Goal: Task Accomplishment & Management: Manage account settings

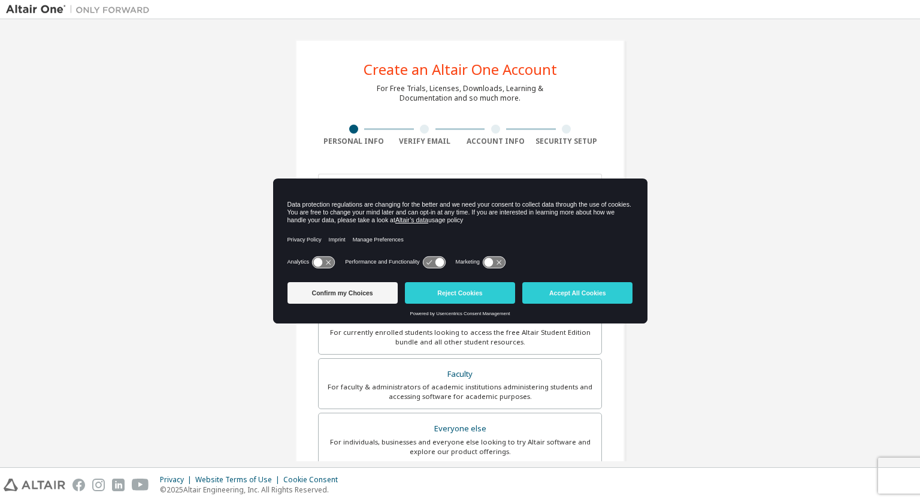
click at [566, 301] on button "Accept All Cookies" at bounding box center [577, 293] width 110 height 22
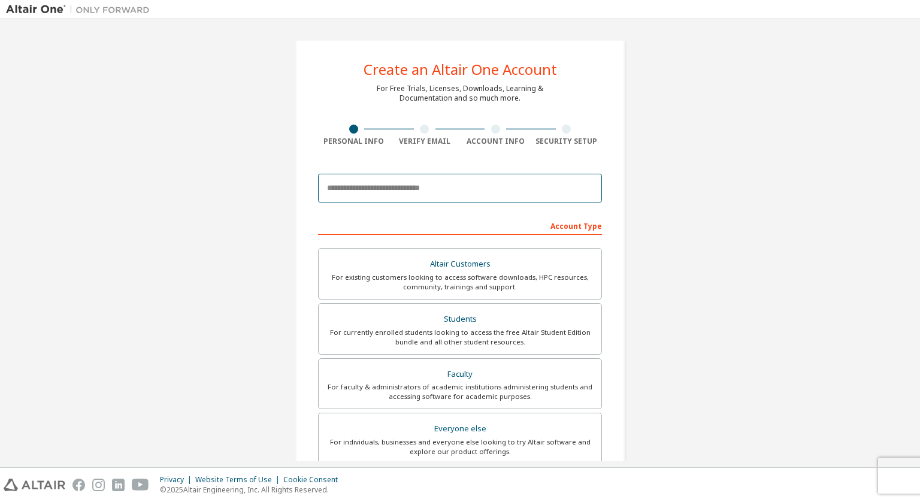
click at [397, 193] on input "email" at bounding box center [460, 188] width 284 height 29
type input "**********"
type input "****"
type input "*****"
type input "*******"
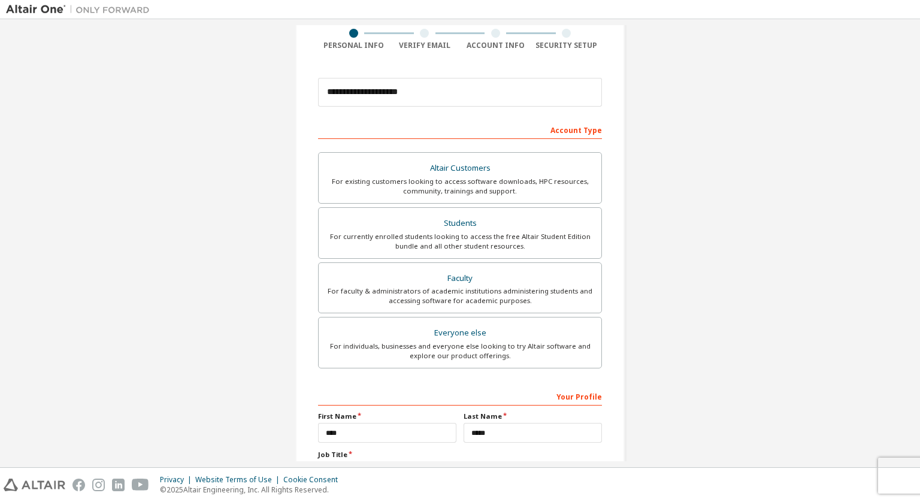
scroll to position [103, 0]
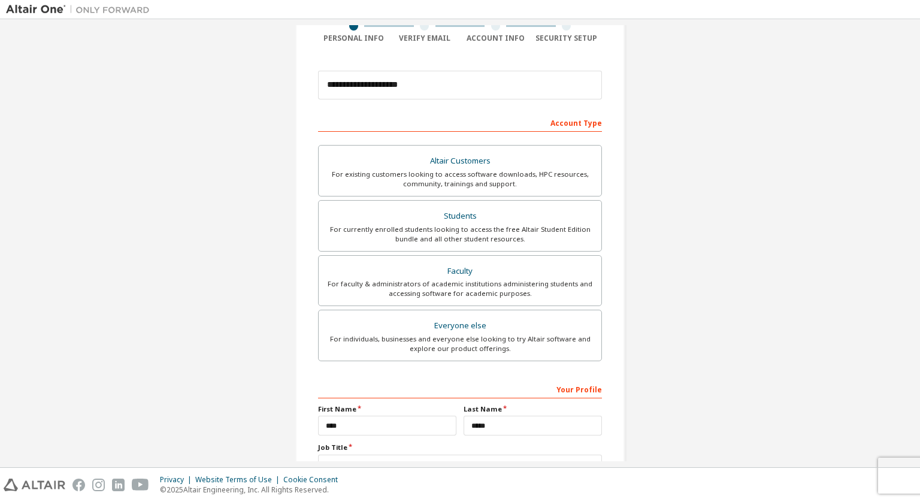
click at [533, 226] on div "For currently enrolled students looking to access the free Altair Student Editi…" at bounding box center [460, 234] width 268 height 19
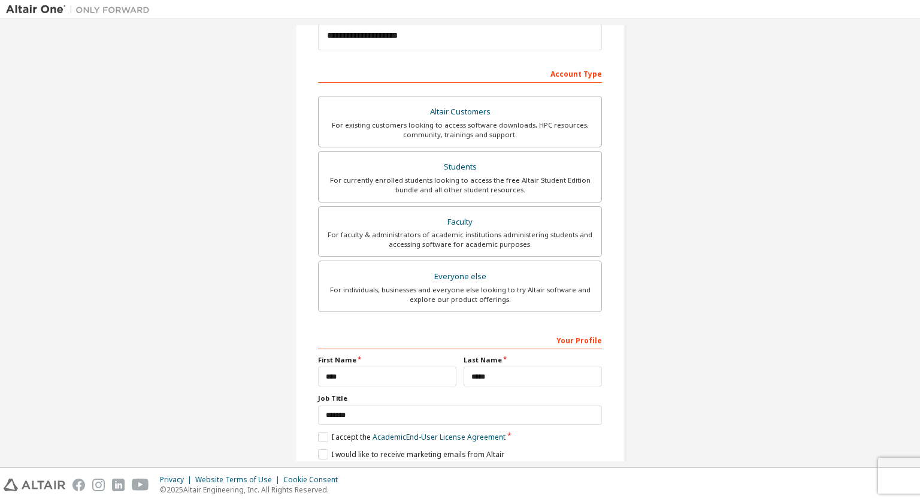
scroll to position [196, 0]
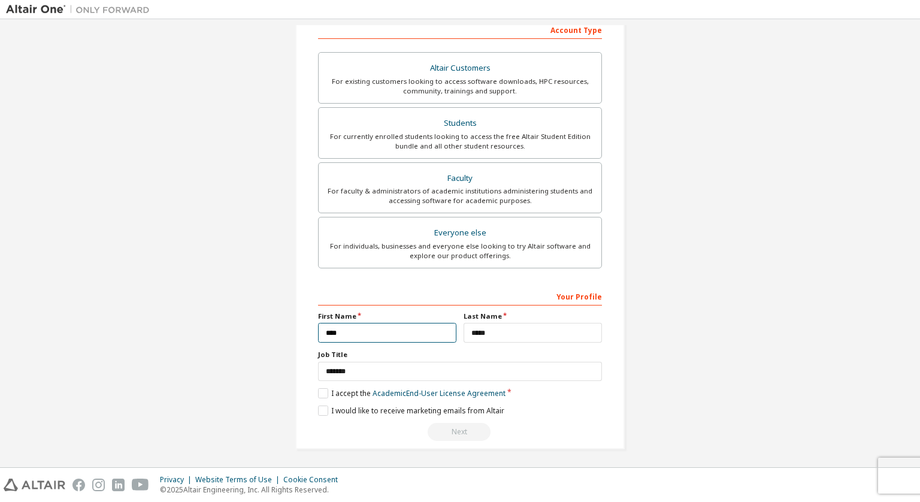
click at [422, 328] on input "****" at bounding box center [387, 333] width 138 height 20
click at [505, 331] on input "*****" at bounding box center [533, 333] width 138 height 20
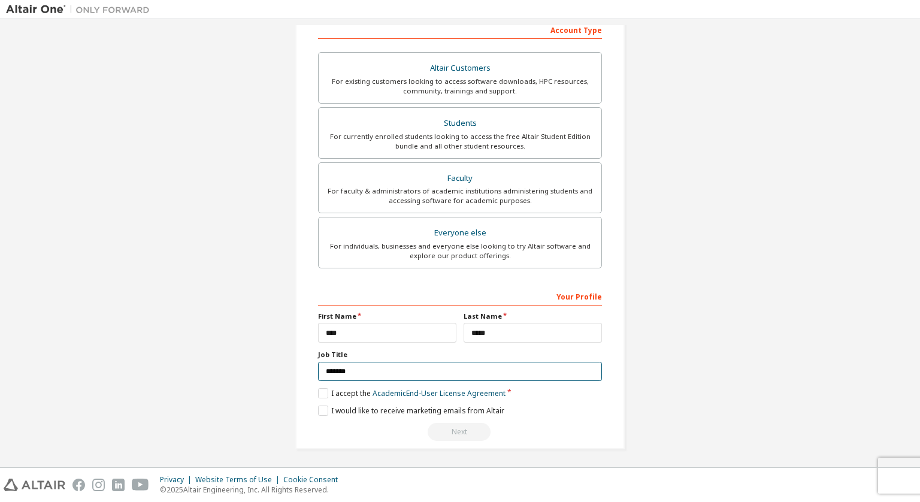
click at [348, 373] on input "*******" at bounding box center [460, 372] width 284 height 20
click at [320, 391] on label "I accept the Academic End-User License Agreement" at bounding box center [412, 393] width 188 height 10
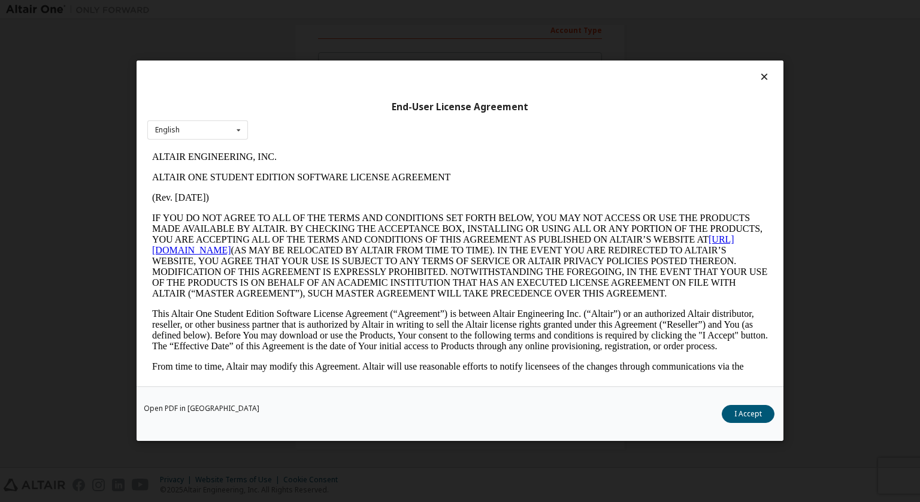
scroll to position [0, 0]
click at [737, 415] on button "I Accept" at bounding box center [748, 415] width 53 height 18
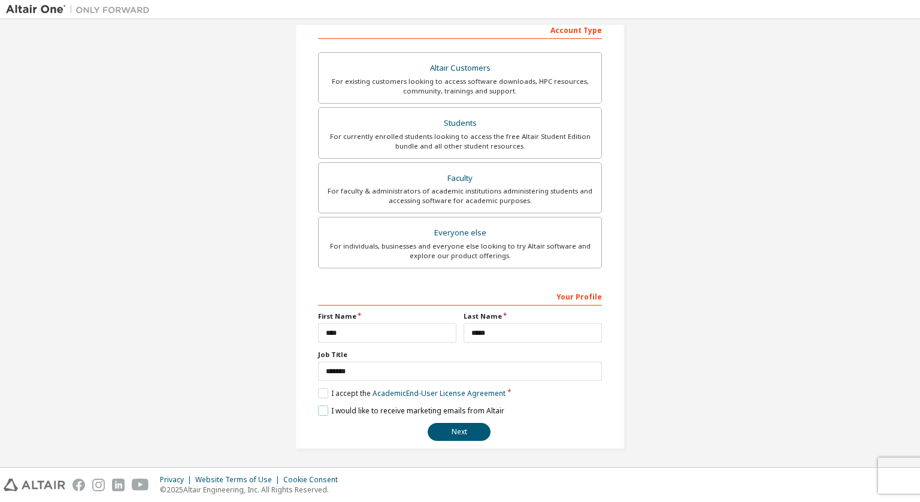
click at [318, 410] on label "I would like to receive marketing emails from Altair" at bounding box center [411, 411] width 186 height 10
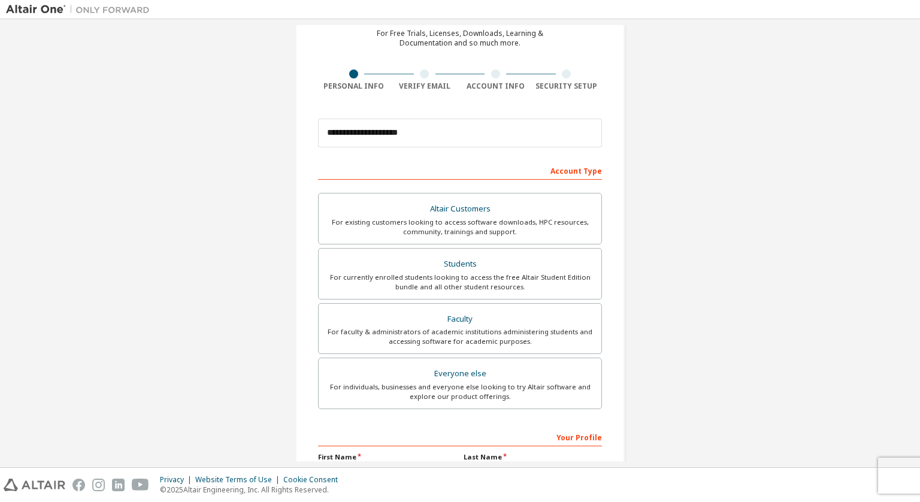
scroll to position [196, 0]
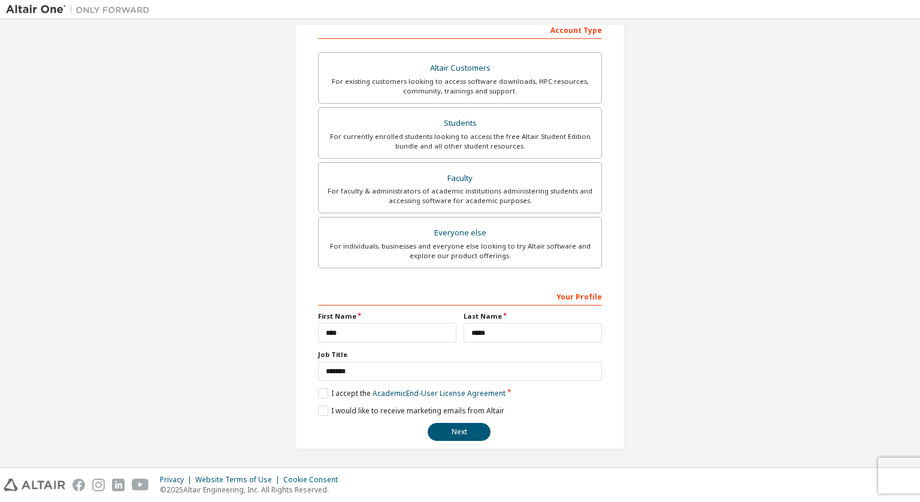
click at [456, 431] on button "Next" at bounding box center [459, 432] width 63 height 18
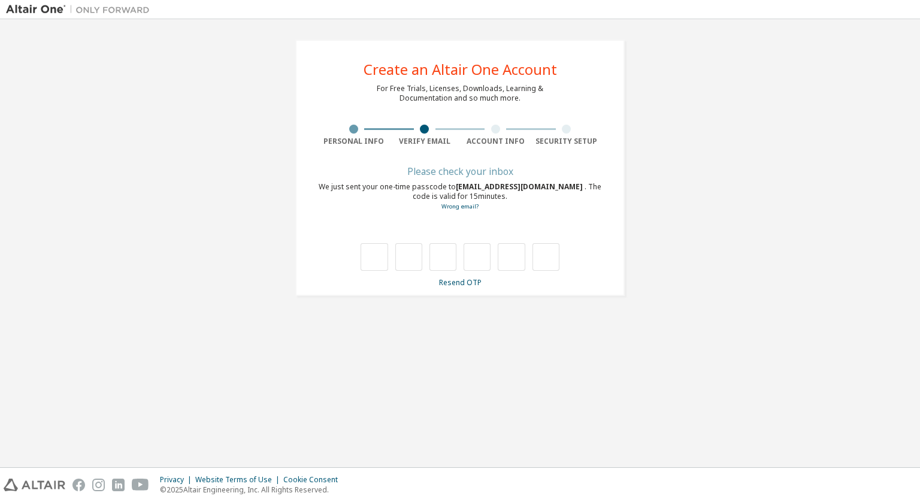
scroll to position [0, 0]
type input "*"
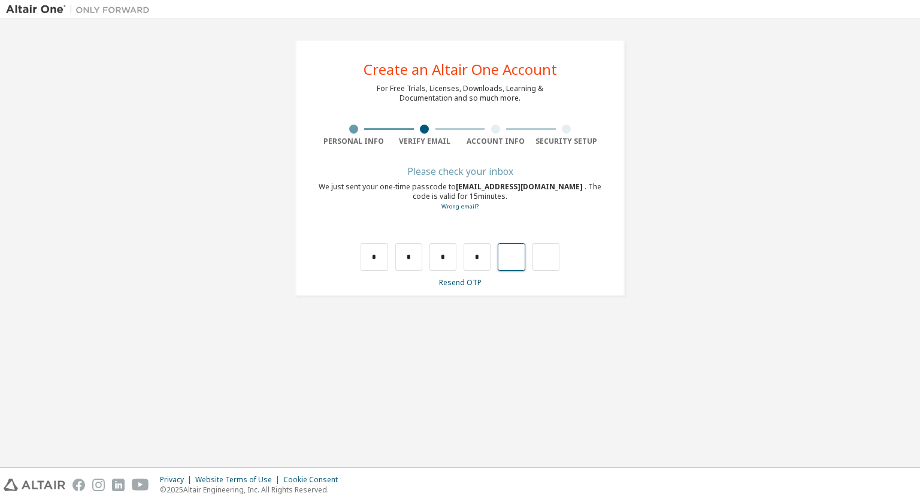
type input "*"
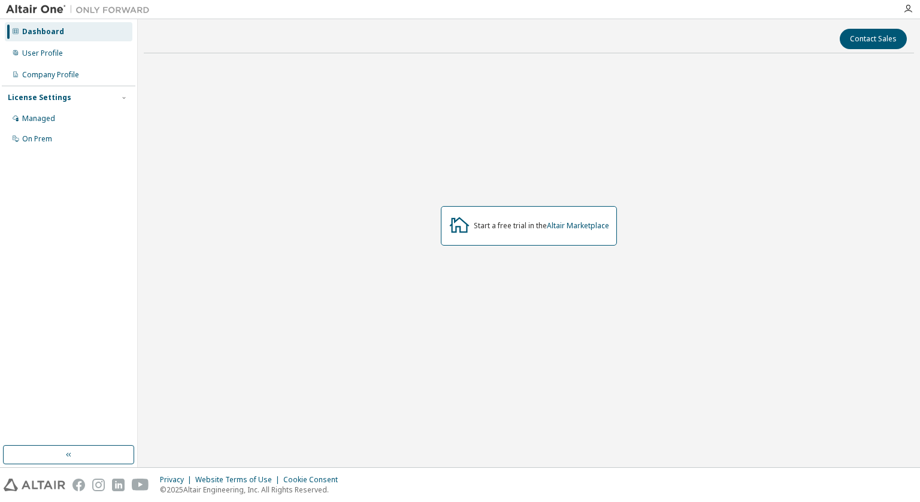
click at [475, 224] on div "Start a free trial in the Altair Marketplace" at bounding box center [541, 226] width 135 height 10
click at [583, 223] on link "Altair Marketplace" at bounding box center [578, 225] width 62 height 10
click at [41, 135] on div "On Prem" at bounding box center [37, 139] width 30 height 10
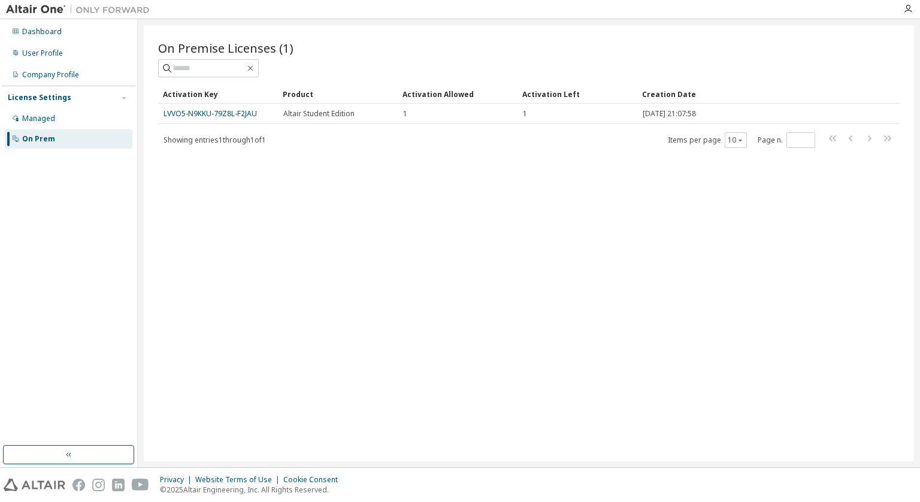
click at [374, 114] on div "Altair Student Edition" at bounding box center [337, 114] width 109 height 10
click at [217, 104] on td "LVVO5-N9KKU-79Z8L-F2JAU" at bounding box center [218, 114] width 120 height 20
click at [222, 119] on td "LVVO5-N9KKU-79Z8L-F2JAU" at bounding box center [218, 114] width 120 height 20
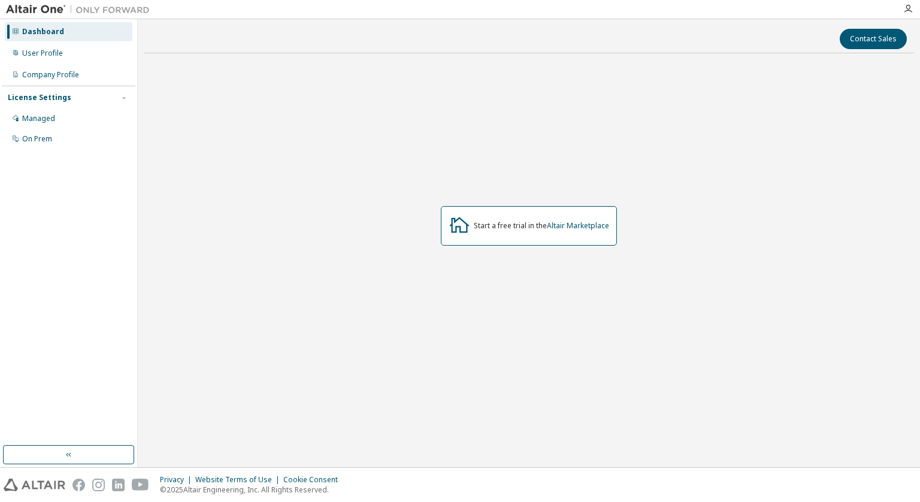
click at [33, 142] on div "On Prem" at bounding box center [37, 139] width 30 height 10
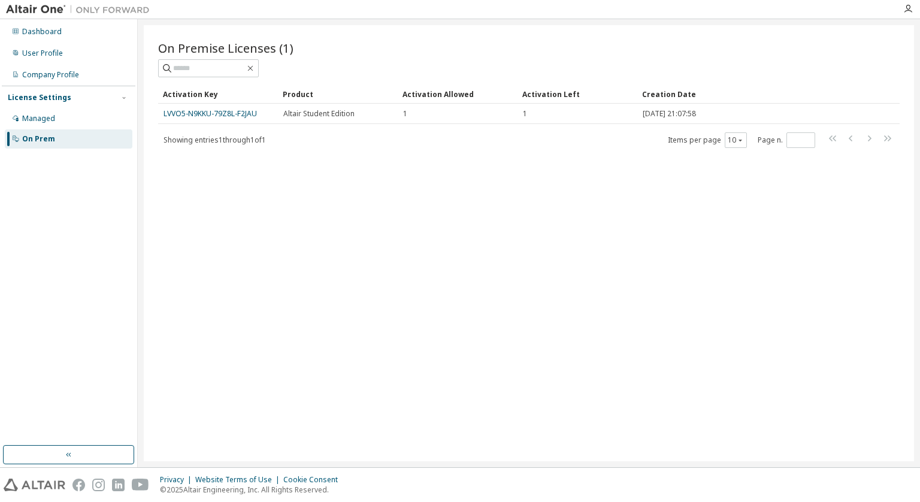
click at [202, 113] on link "LVVO5-N9KKU-79Z8L-F2JAU" at bounding box center [210, 113] width 93 height 10
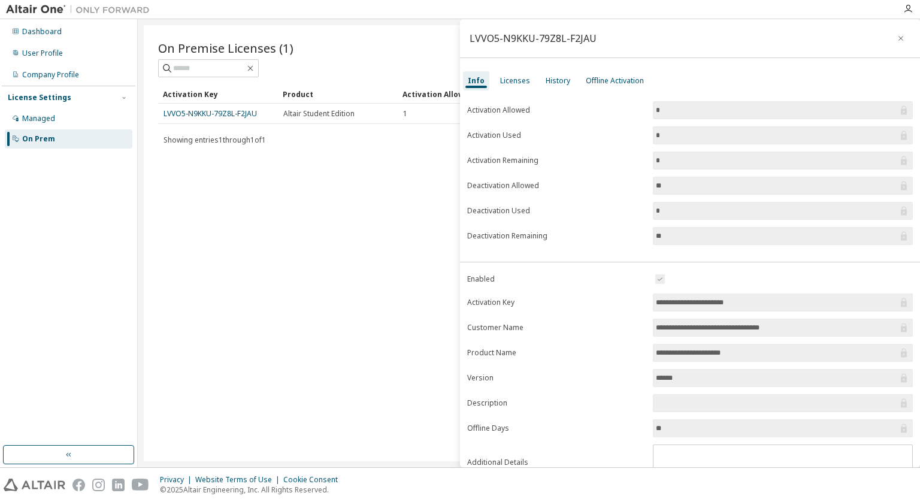
click at [508, 83] on div "Licenses" at bounding box center [515, 81] width 30 height 10
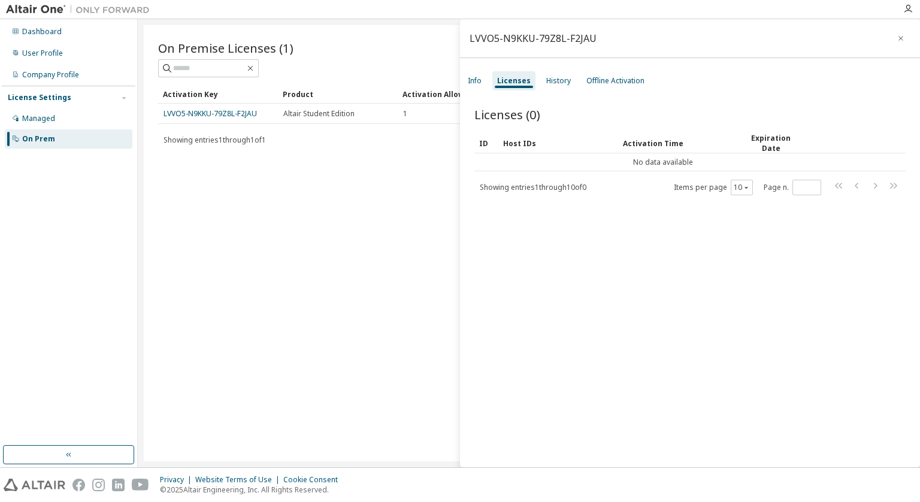
click at [571, 82] on div "History" at bounding box center [559, 80] width 34 height 19
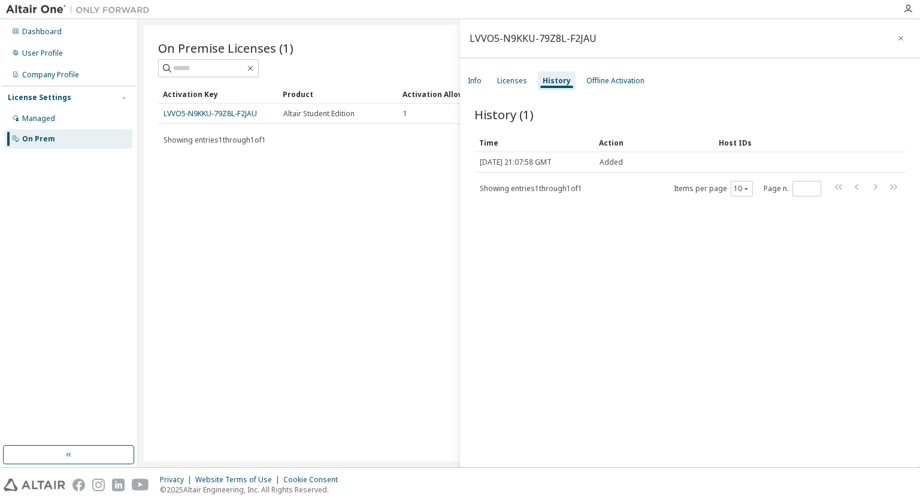
click at [606, 82] on div "Offline Activation" at bounding box center [615, 81] width 58 height 10
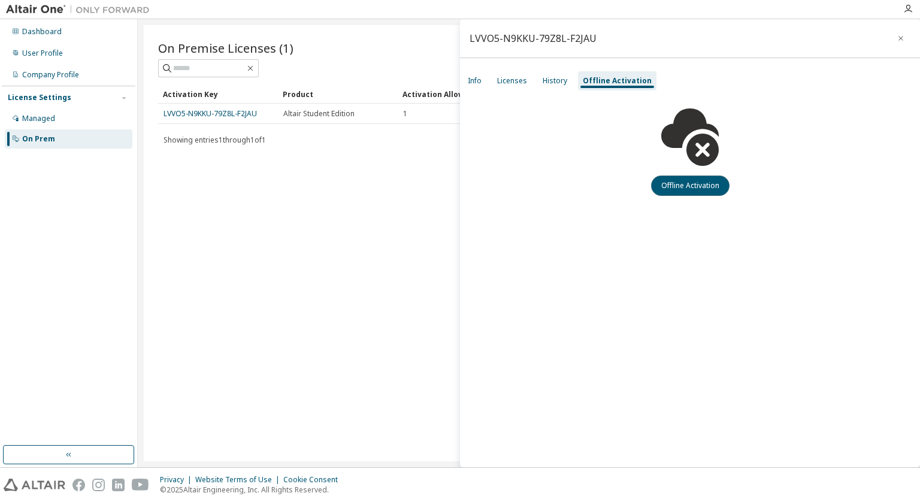
drag, startPoint x: 692, startPoint y: 189, endPoint x: 380, endPoint y: 194, distance: 312.1
click at [380, 194] on main "LVVO5-N9KKU-79Z8L-F2JAU Info Licenses History Offline Activation Offline Activa…" at bounding box center [529, 243] width 782 height 448
click at [192, 104] on td "LVVO5-N9KKU-79Z8L-F2JAU" at bounding box center [218, 114] width 120 height 20
click at [259, 74] on span at bounding box center [208, 68] width 101 height 18
click at [335, 63] on div at bounding box center [529, 68] width 742 height 18
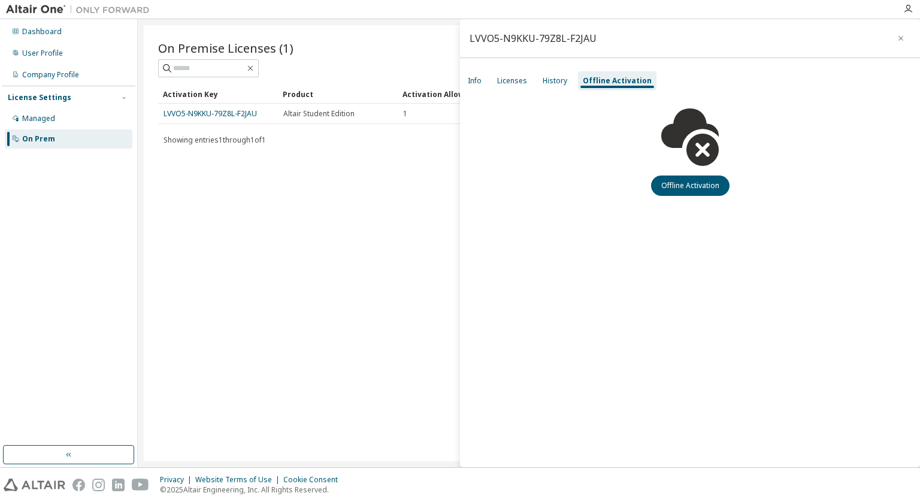
click at [900, 38] on icon "button" at bounding box center [901, 38] width 5 height 5
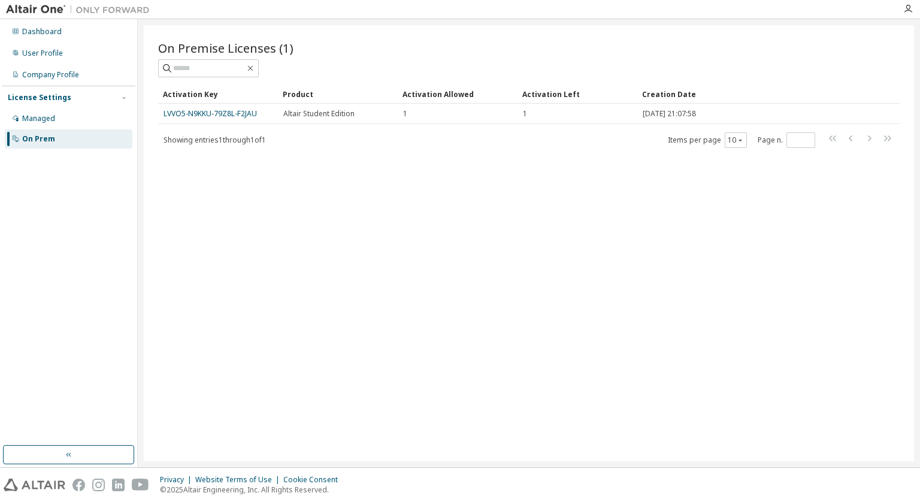
click at [51, 111] on div "Managed" at bounding box center [69, 118] width 128 height 19
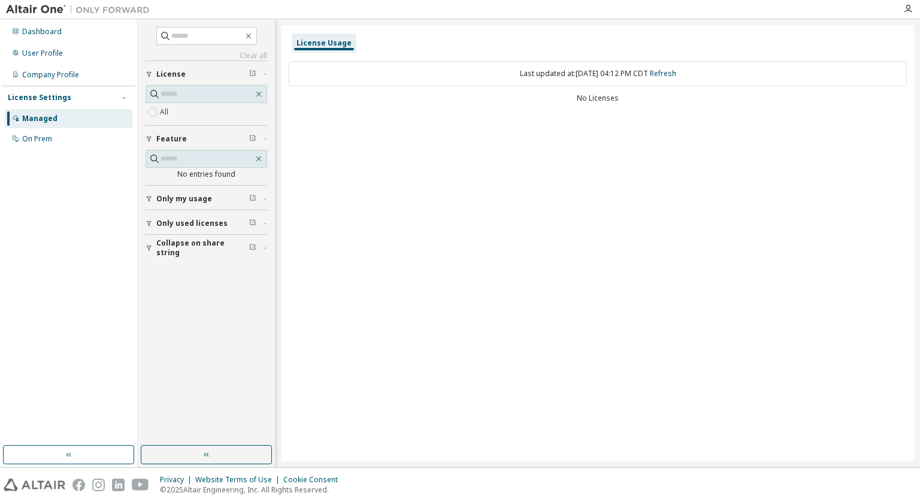
click at [72, 456] on icon "button" at bounding box center [69, 455] width 10 height 10
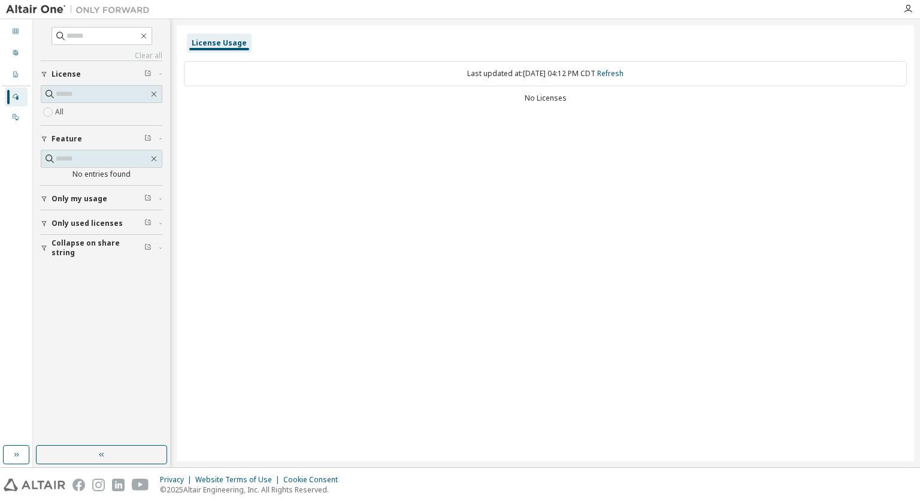
click at [11, 33] on div "Dashboard" at bounding box center [16, 31] width 23 height 19
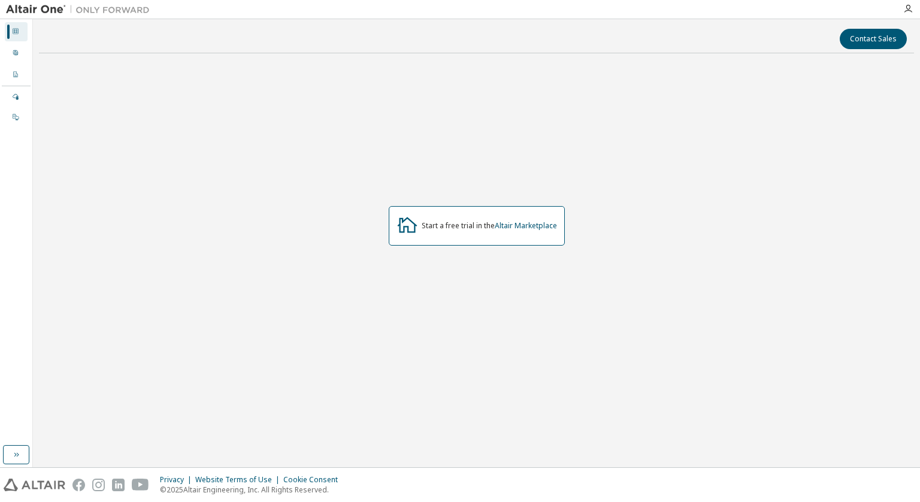
click at [11, 33] on div "Dashboard" at bounding box center [16, 31] width 23 height 19
click at [12, 44] on div "User Profile" at bounding box center [16, 53] width 23 height 19
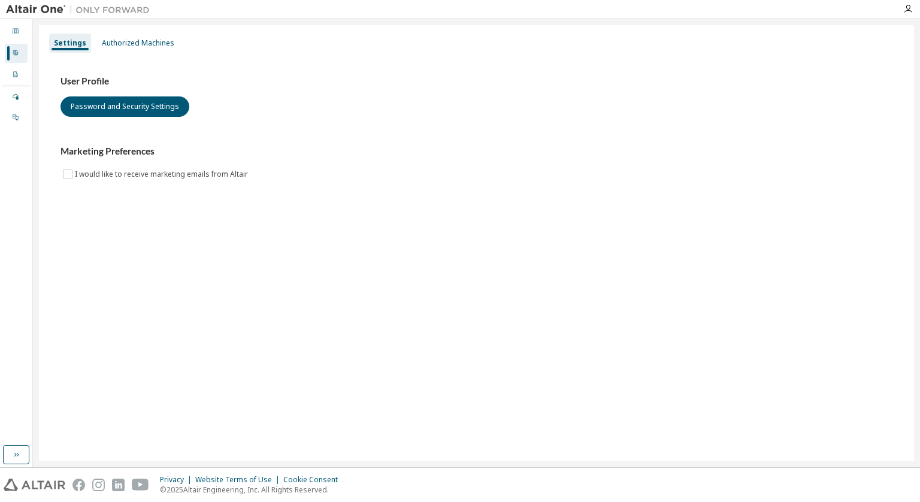
click at [19, 23] on div "Dashboard" at bounding box center [16, 31] width 23 height 19
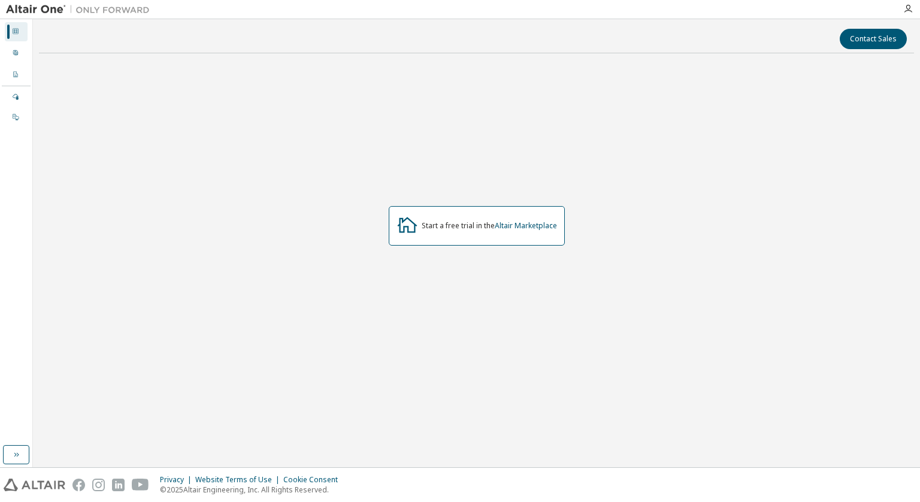
click at [547, 226] on link "Altair Marketplace" at bounding box center [526, 225] width 62 height 10
